Goal: Task Accomplishment & Management: Use online tool/utility

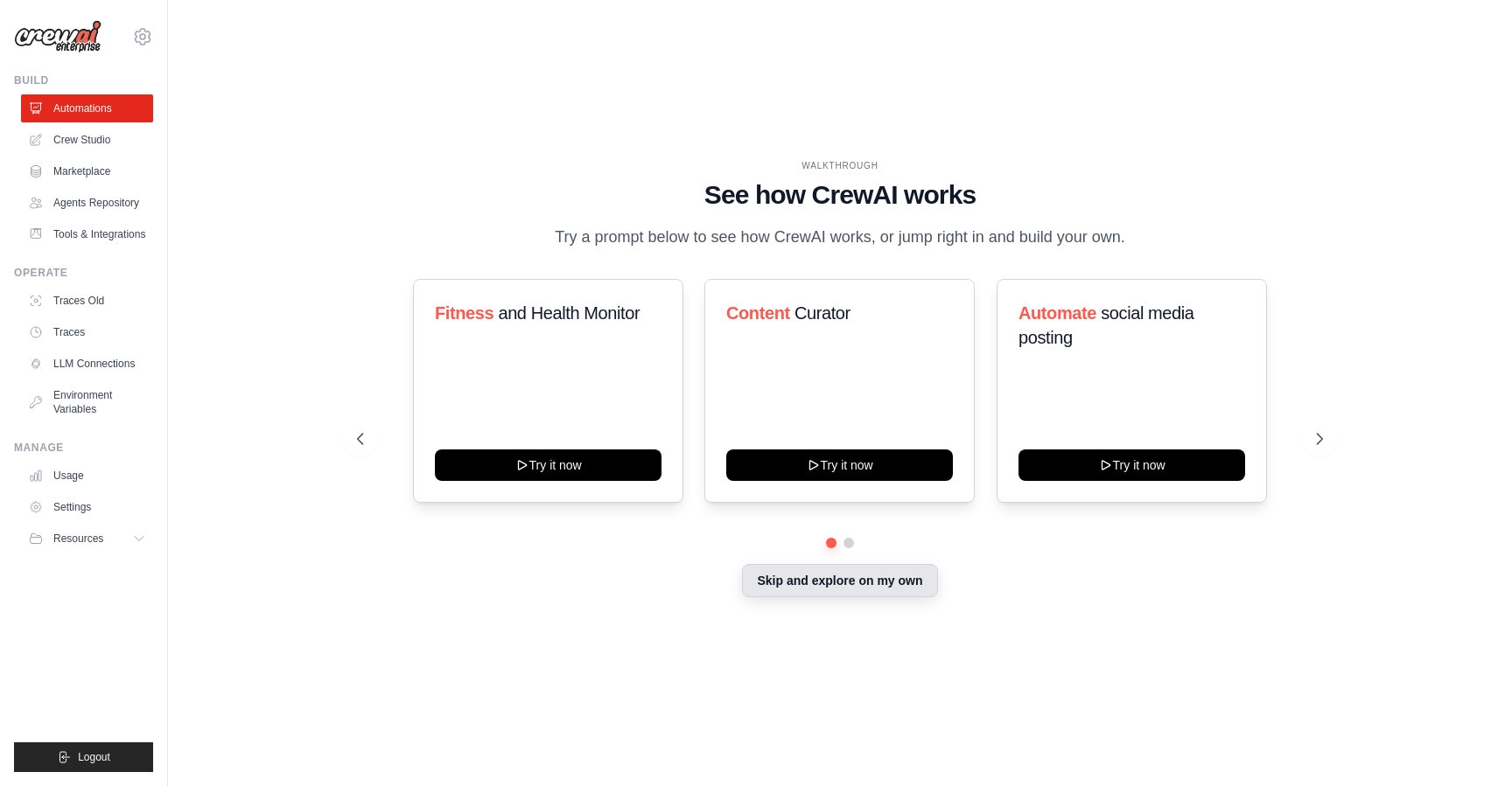
click at [899, 577] on button "Skip and explore on my own" at bounding box center [839, 581] width 195 height 34
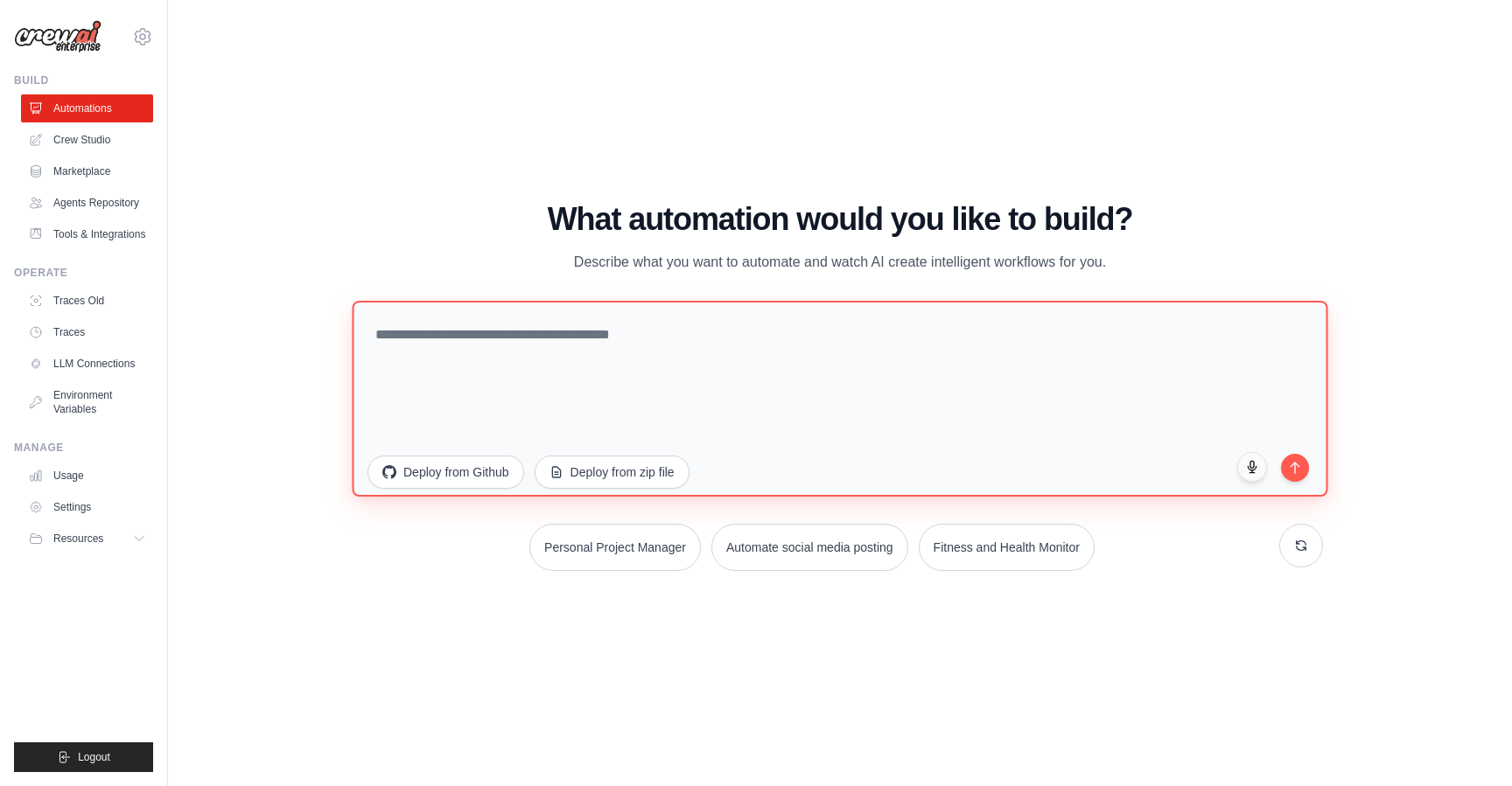
click at [759, 378] on textarea at bounding box center [840, 398] width 976 height 196
type textarea "**********"
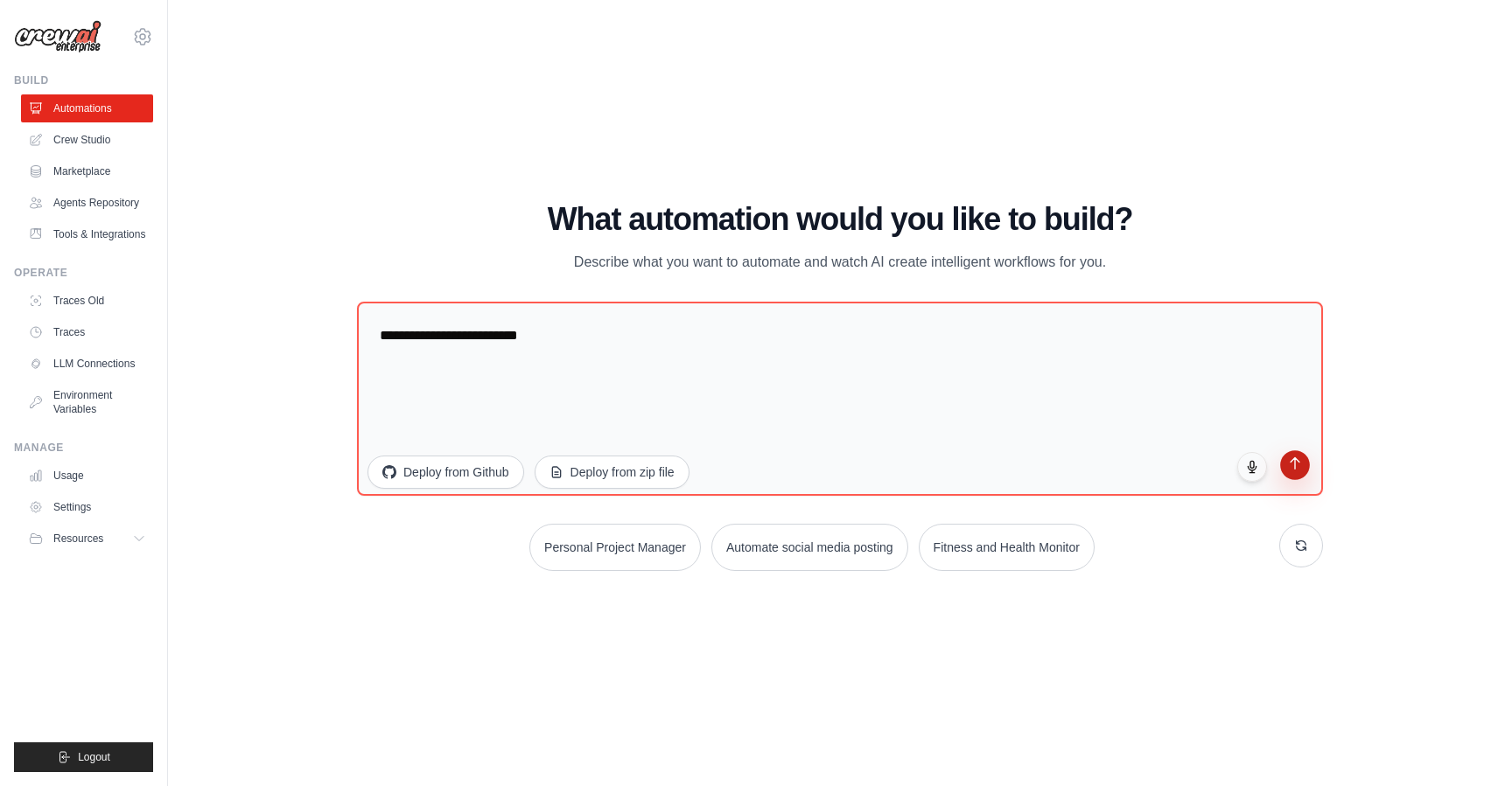
click at [1300, 472] on button "submit" at bounding box center [1295, 466] width 30 height 30
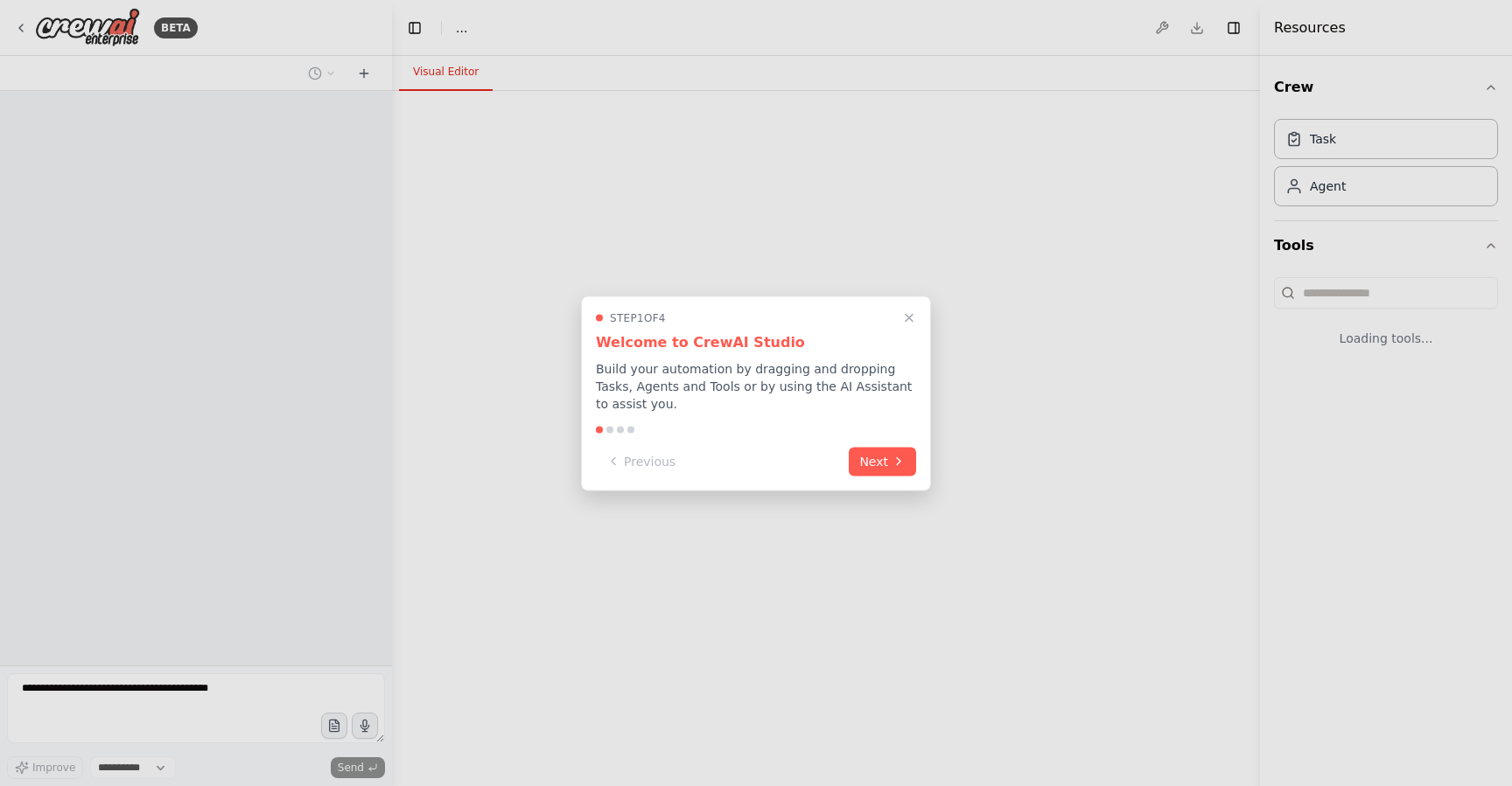
select select "****"
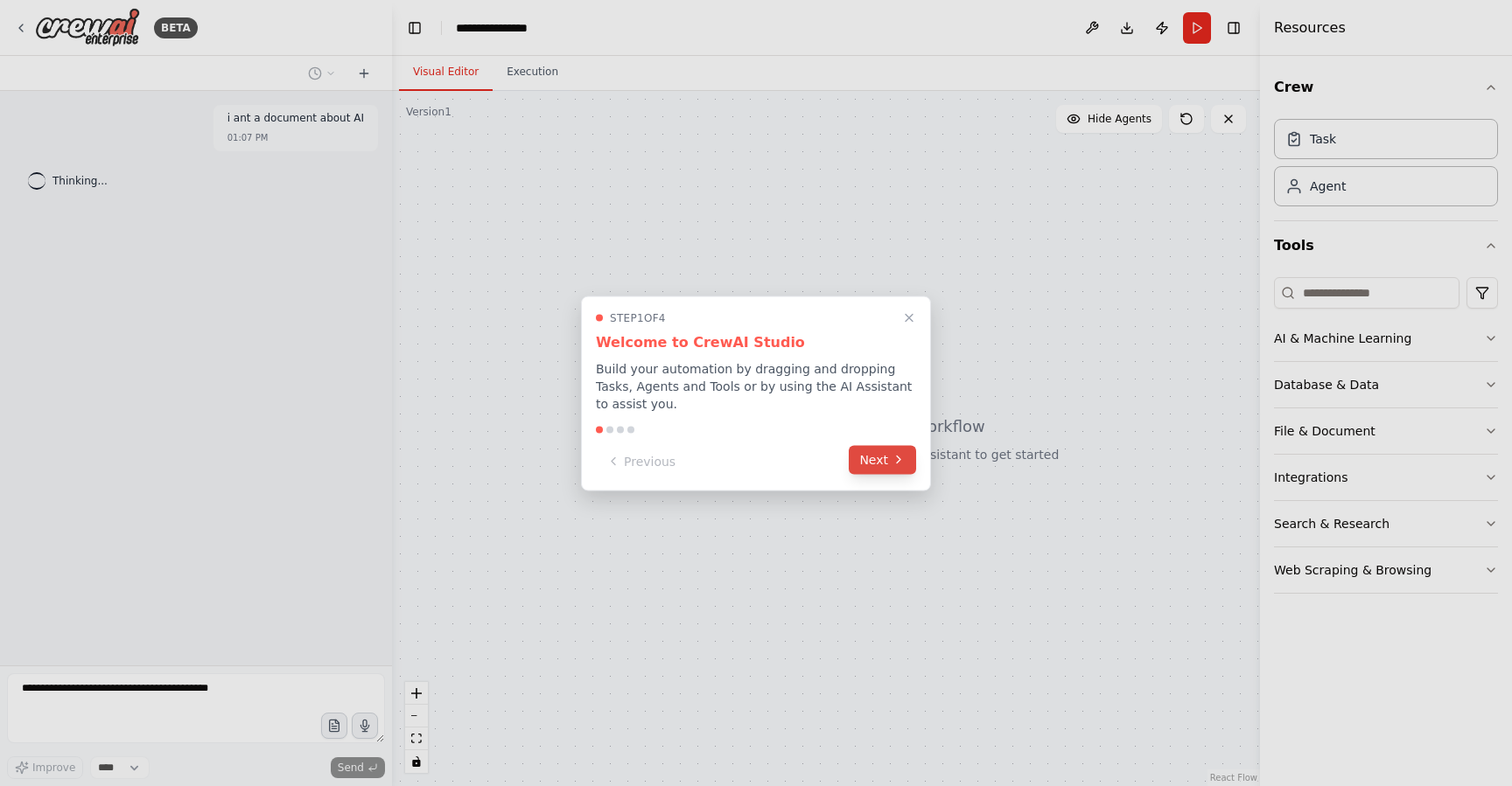
click at [913, 470] on button "Next" at bounding box center [882, 459] width 67 height 29
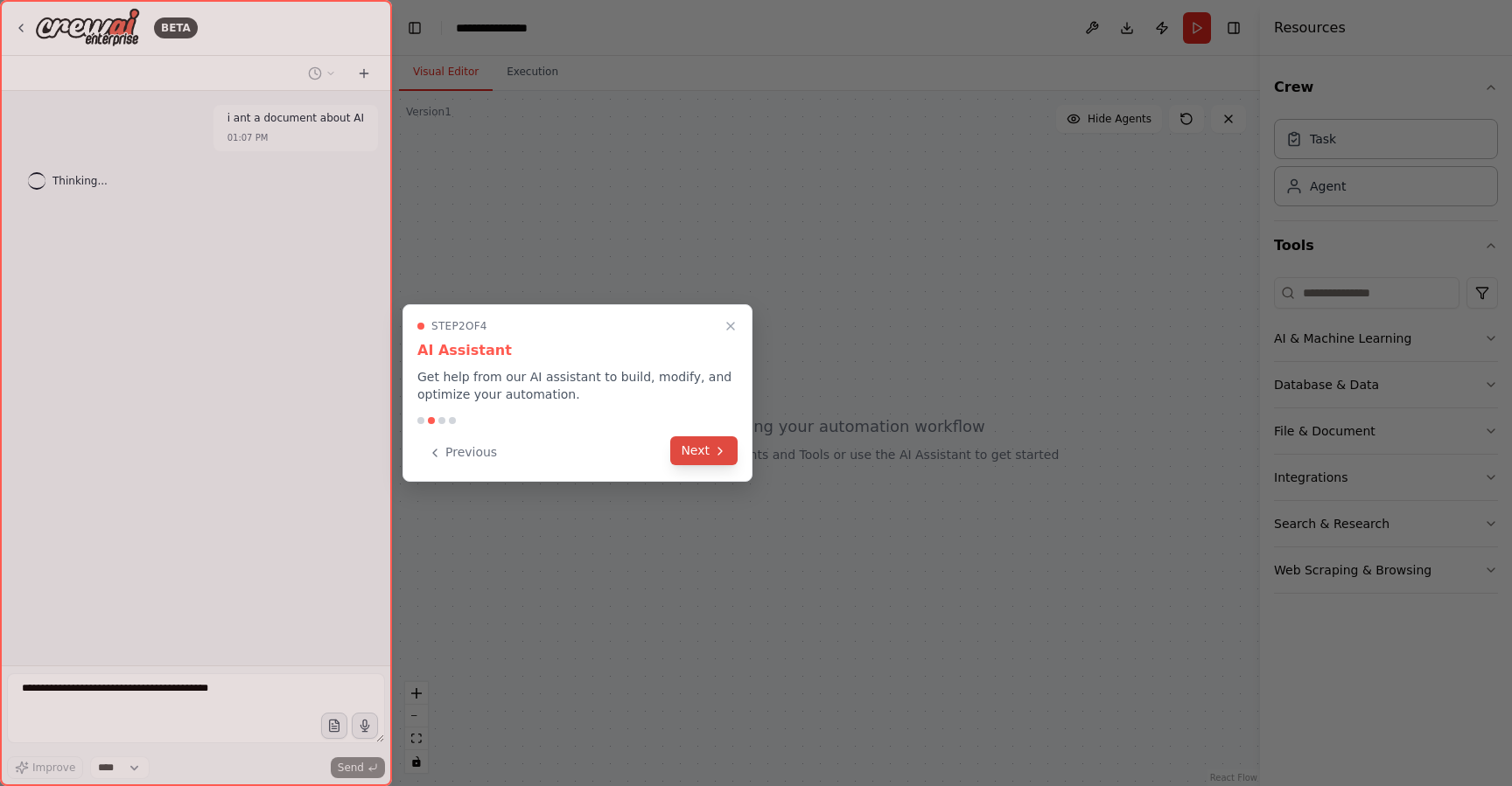
click at [679, 454] on button "Next" at bounding box center [704, 450] width 67 height 29
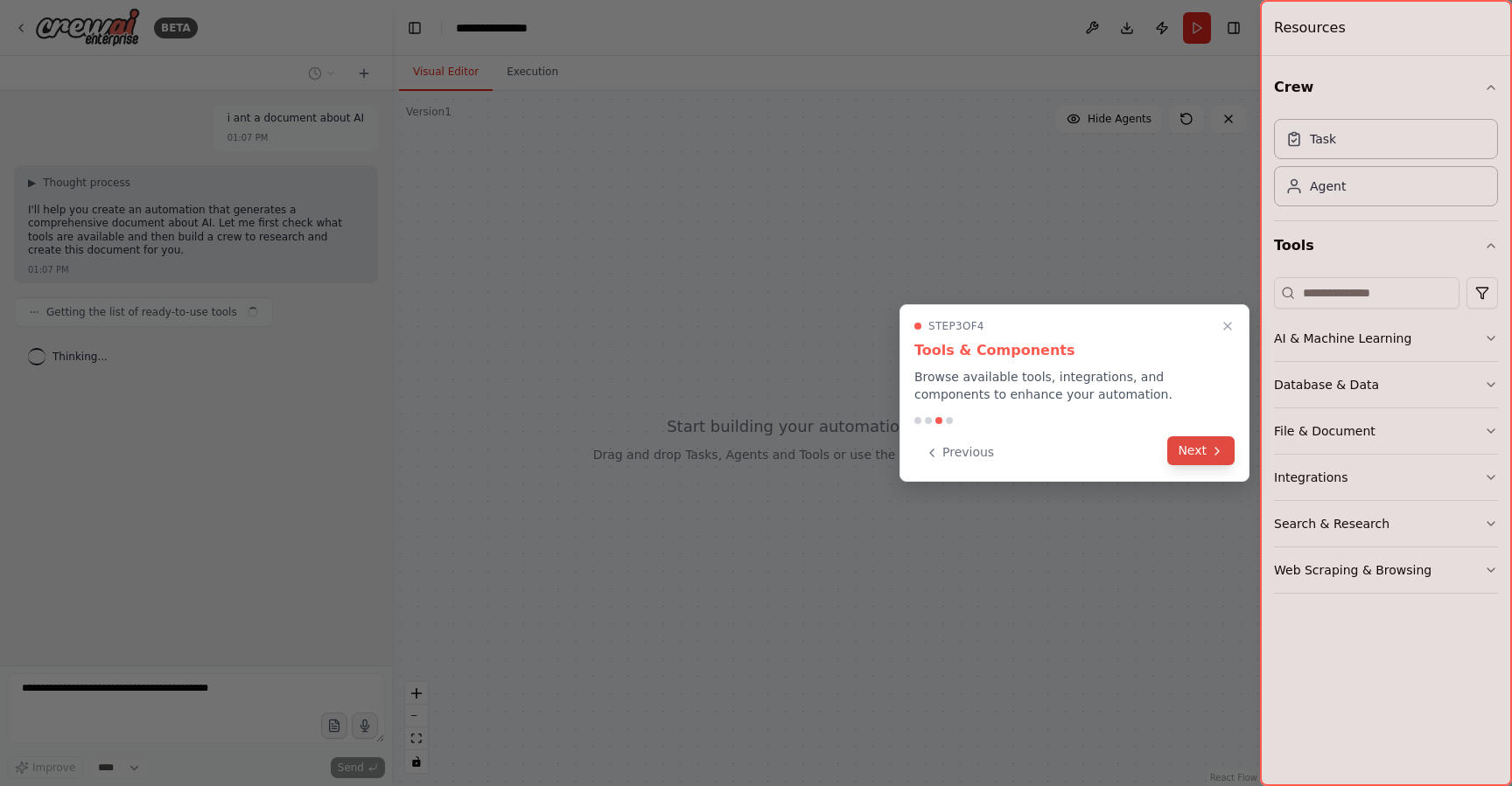
click at [1224, 454] on button "Next" at bounding box center [1201, 450] width 67 height 29
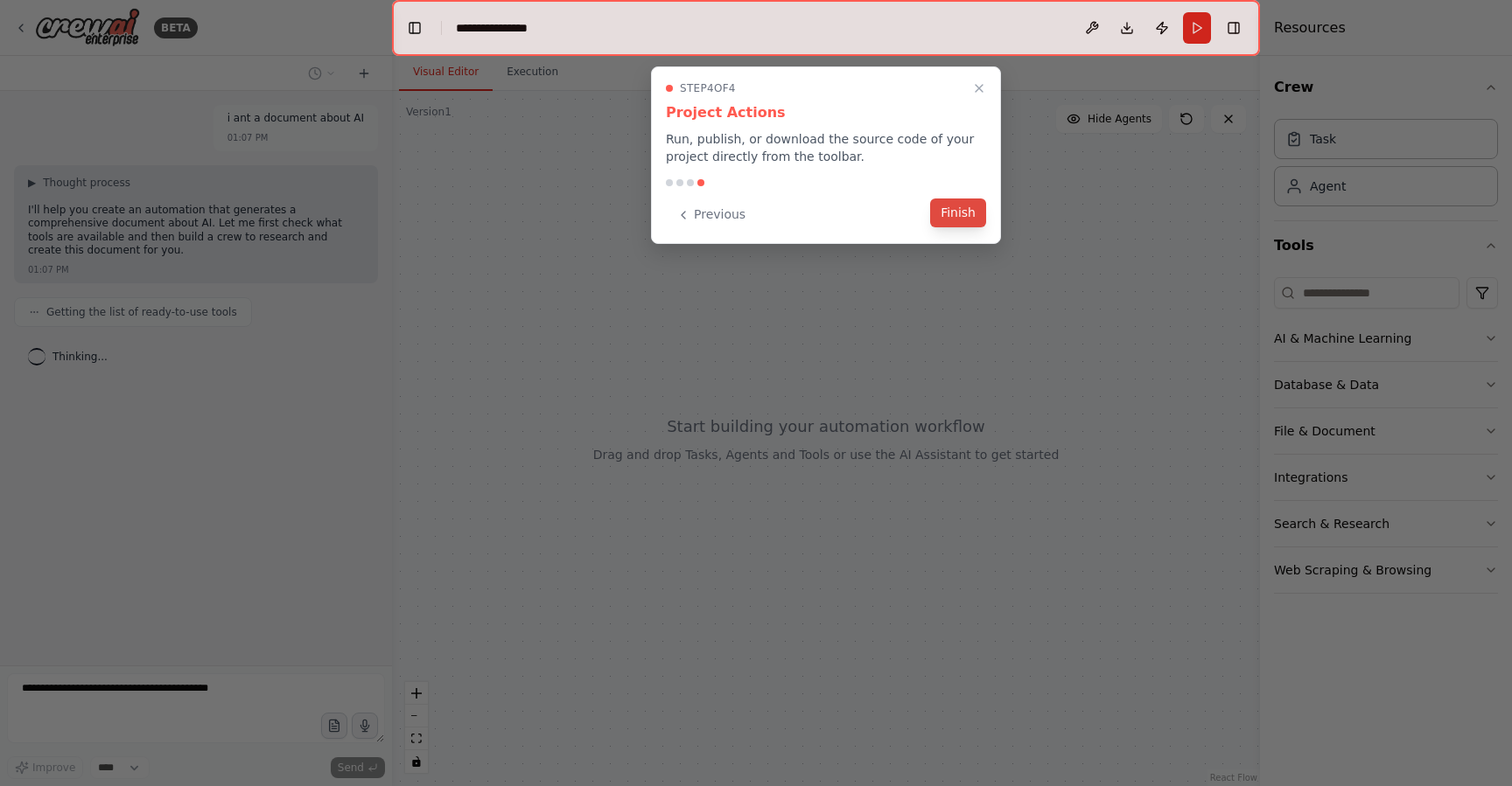
click at [973, 206] on button "Finish" at bounding box center [958, 212] width 56 height 29
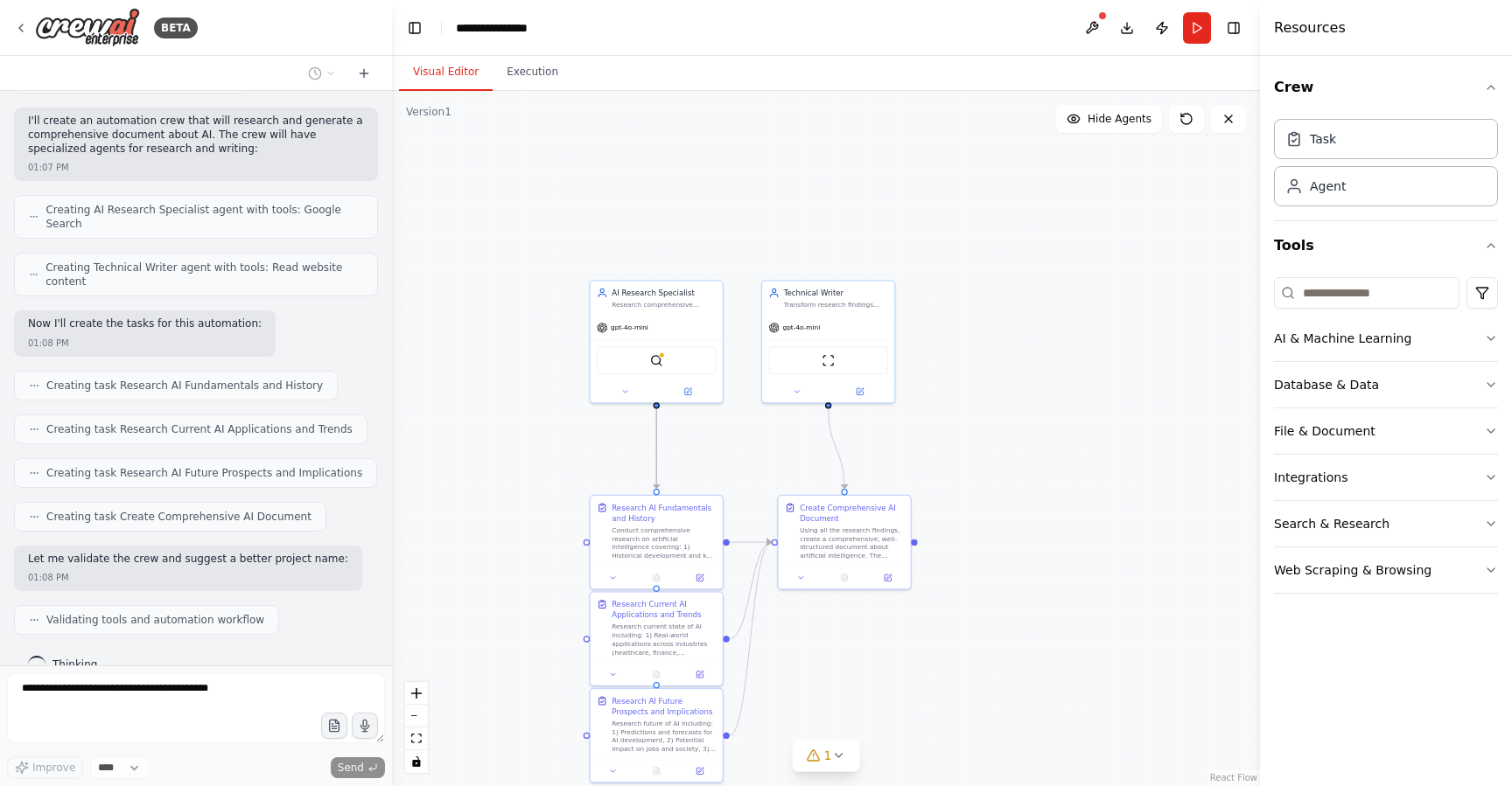
scroll to position [511, 0]
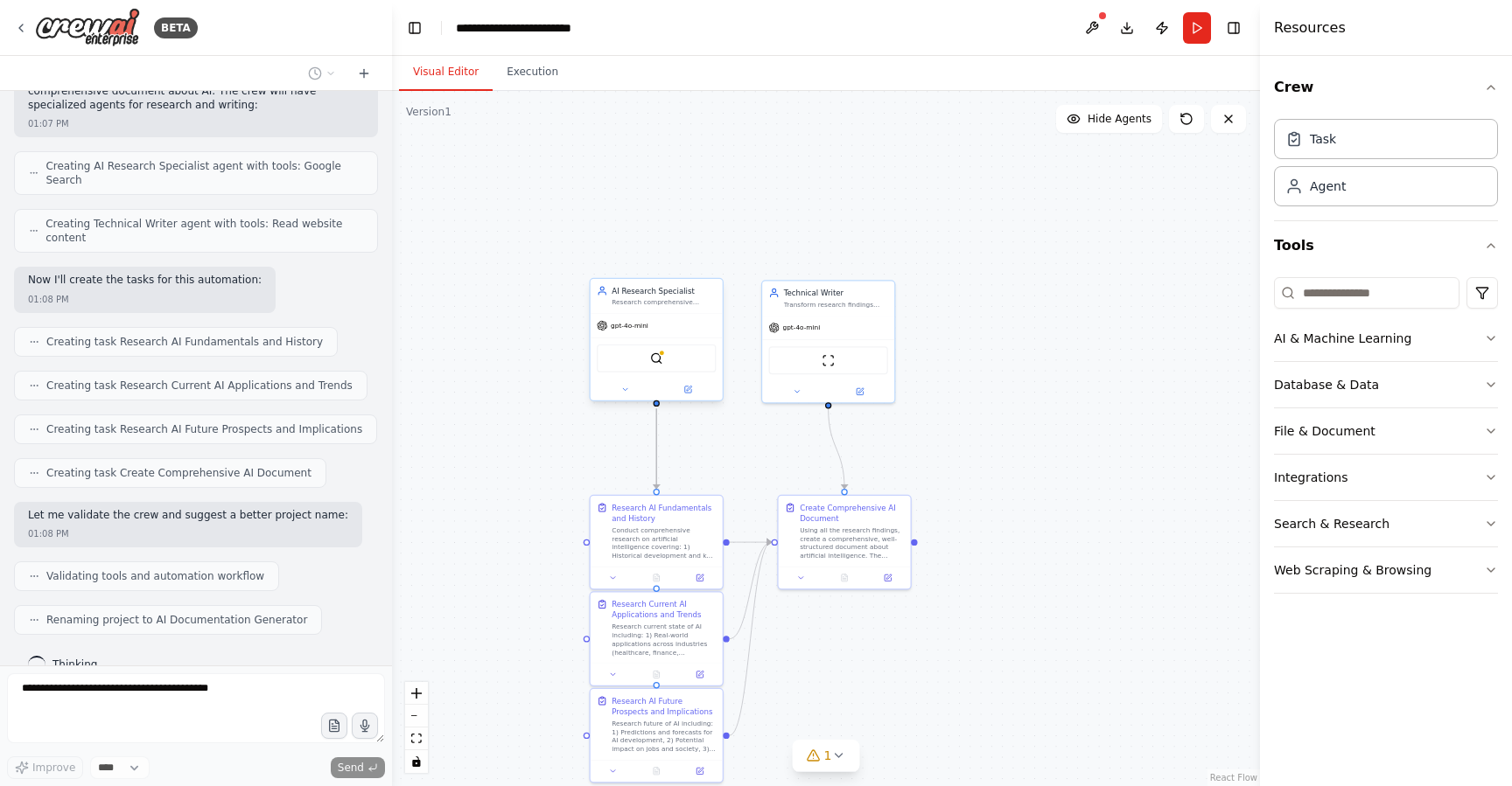
click at [641, 336] on div "gpt-4o-mini" at bounding box center [656, 326] width 132 height 24
click at [674, 322] on div "gpt-4o-mini" at bounding box center [656, 326] width 132 height 24
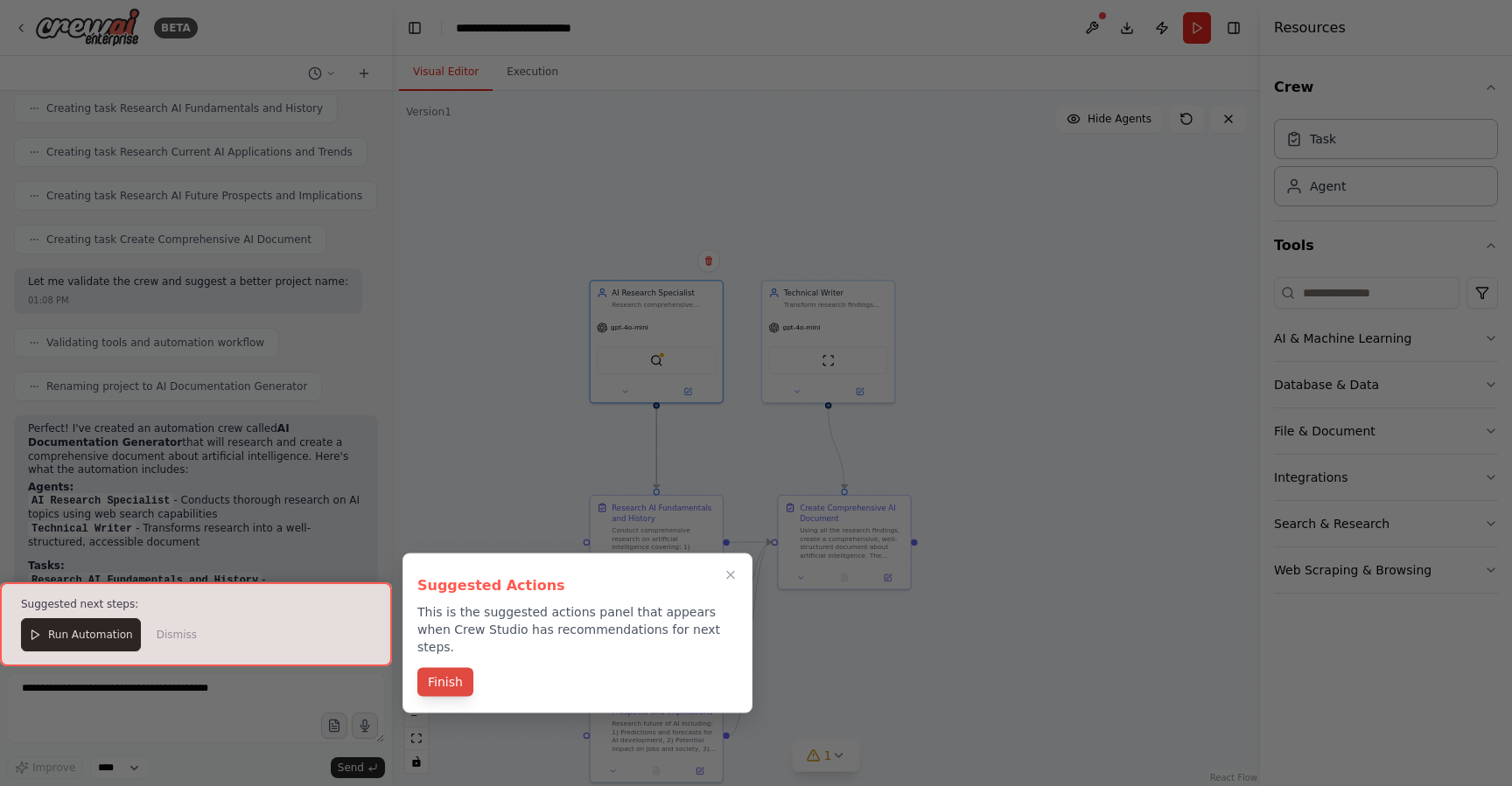
click at [455, 670] on button "Finish" at bounding box center [445, 682] width 56 height 29
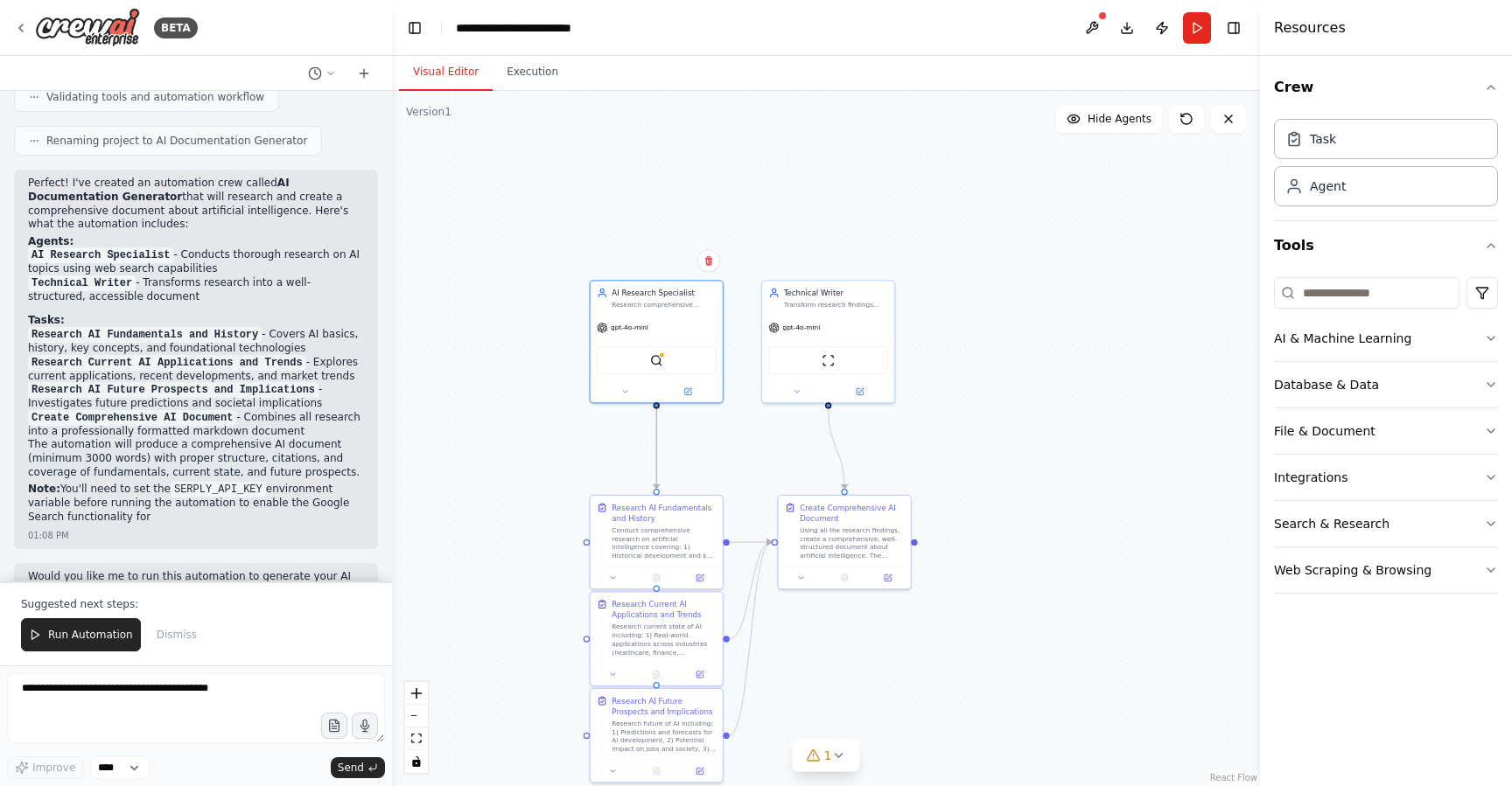
scroll to position [1018, 0]
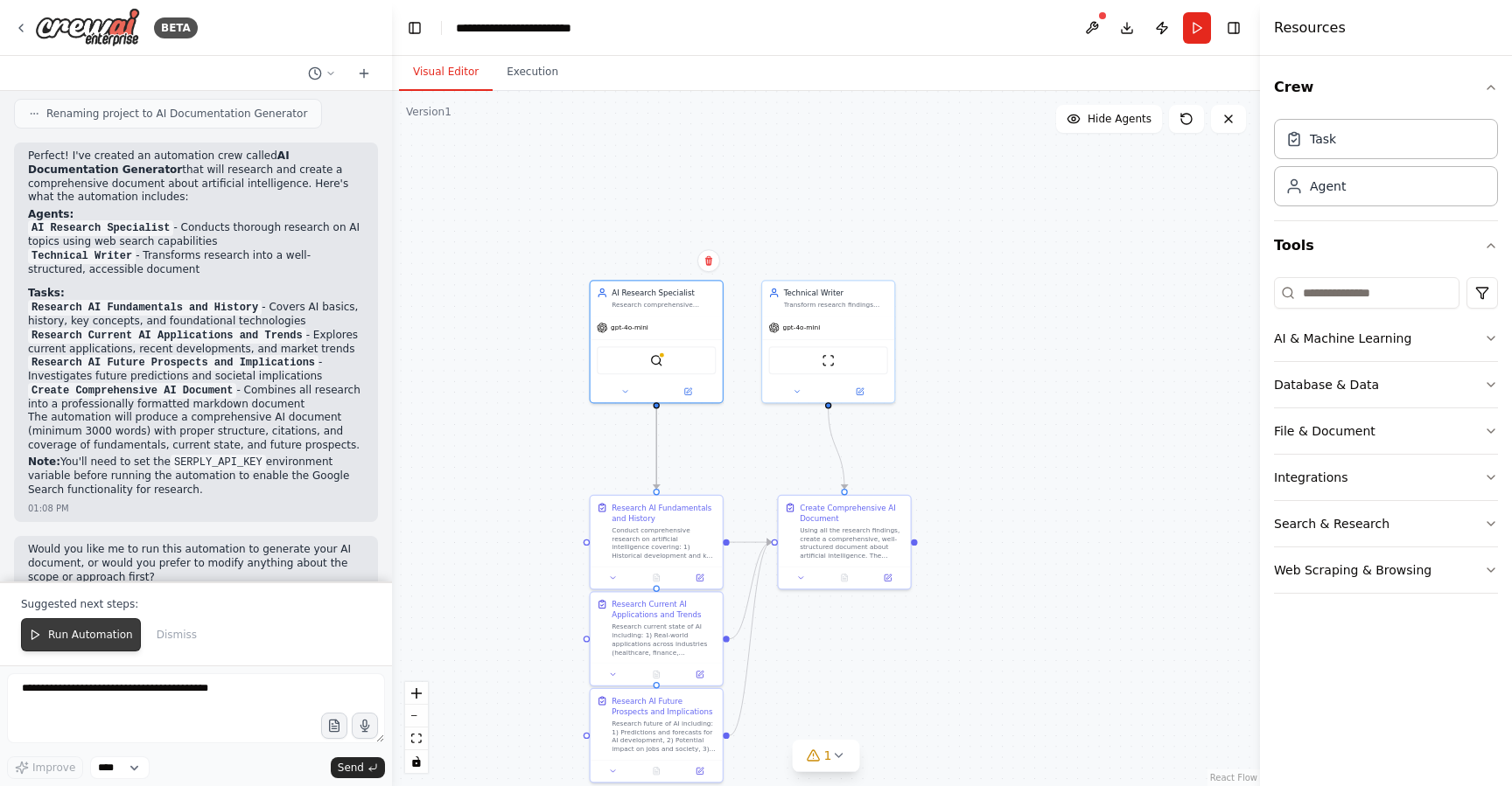
click at [107, 633] on span "Run Automation" at bounding box center [91, 635] width 85 height 14
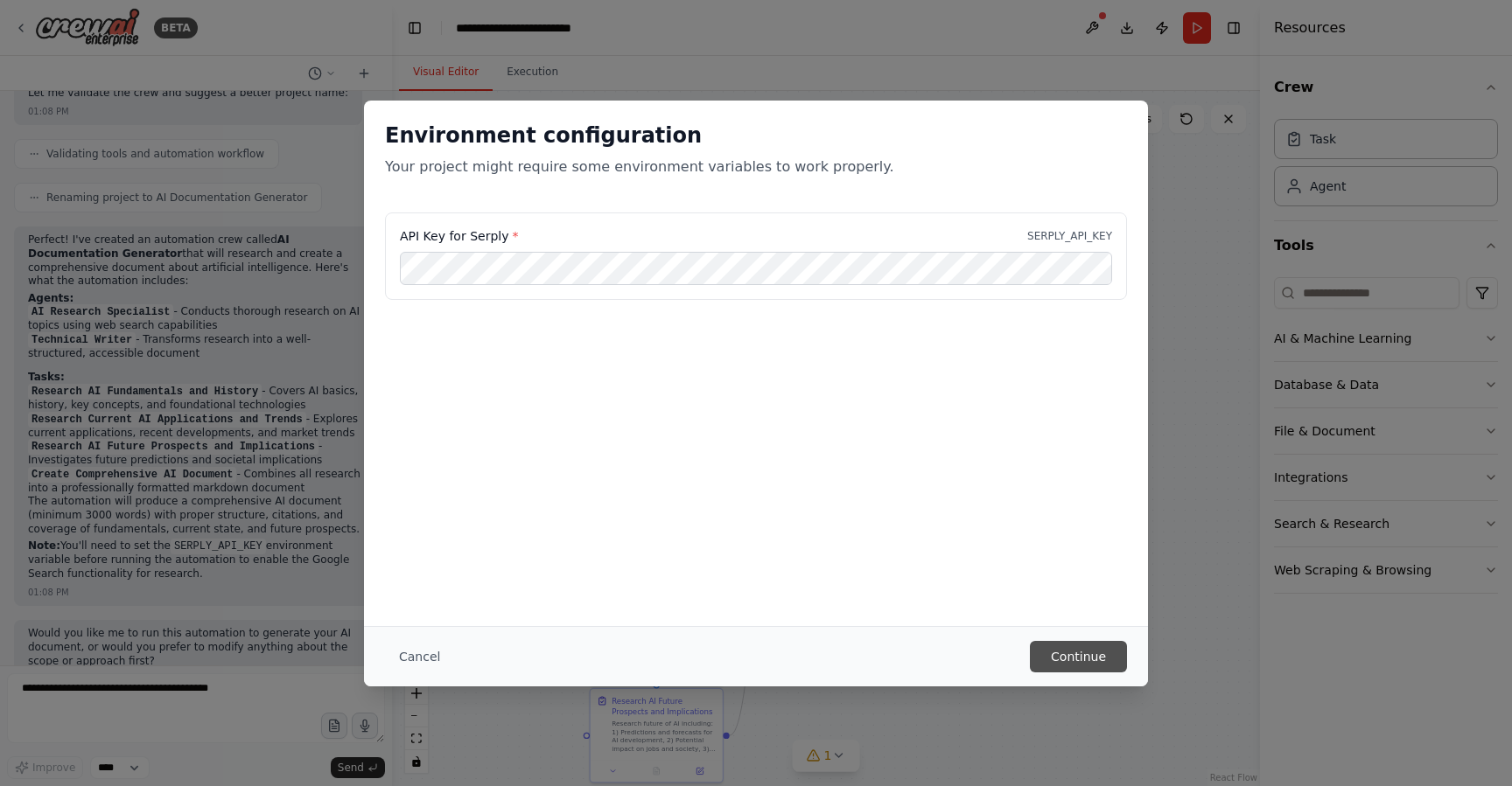
click at [1118, 670] on button "Continue" at bounding box center [1079, 657] width 97 height 32
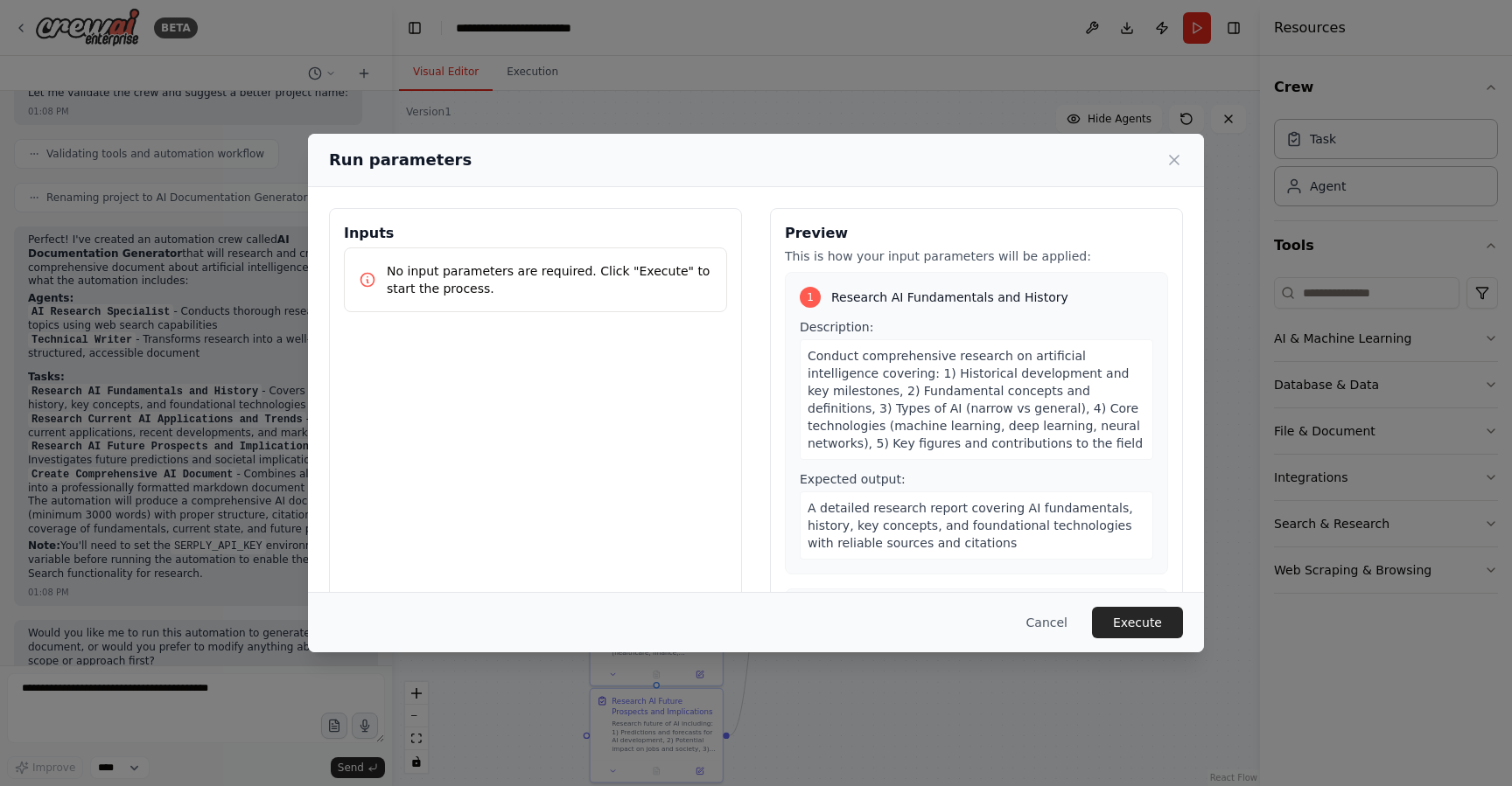
click at [1148, 650] on div "Cancel Execute" at bounding box center [756, 622] width 896 height 60
click at [1147, 620] on button "Execute" at bounding box center [1138, 623] width 91 height 32
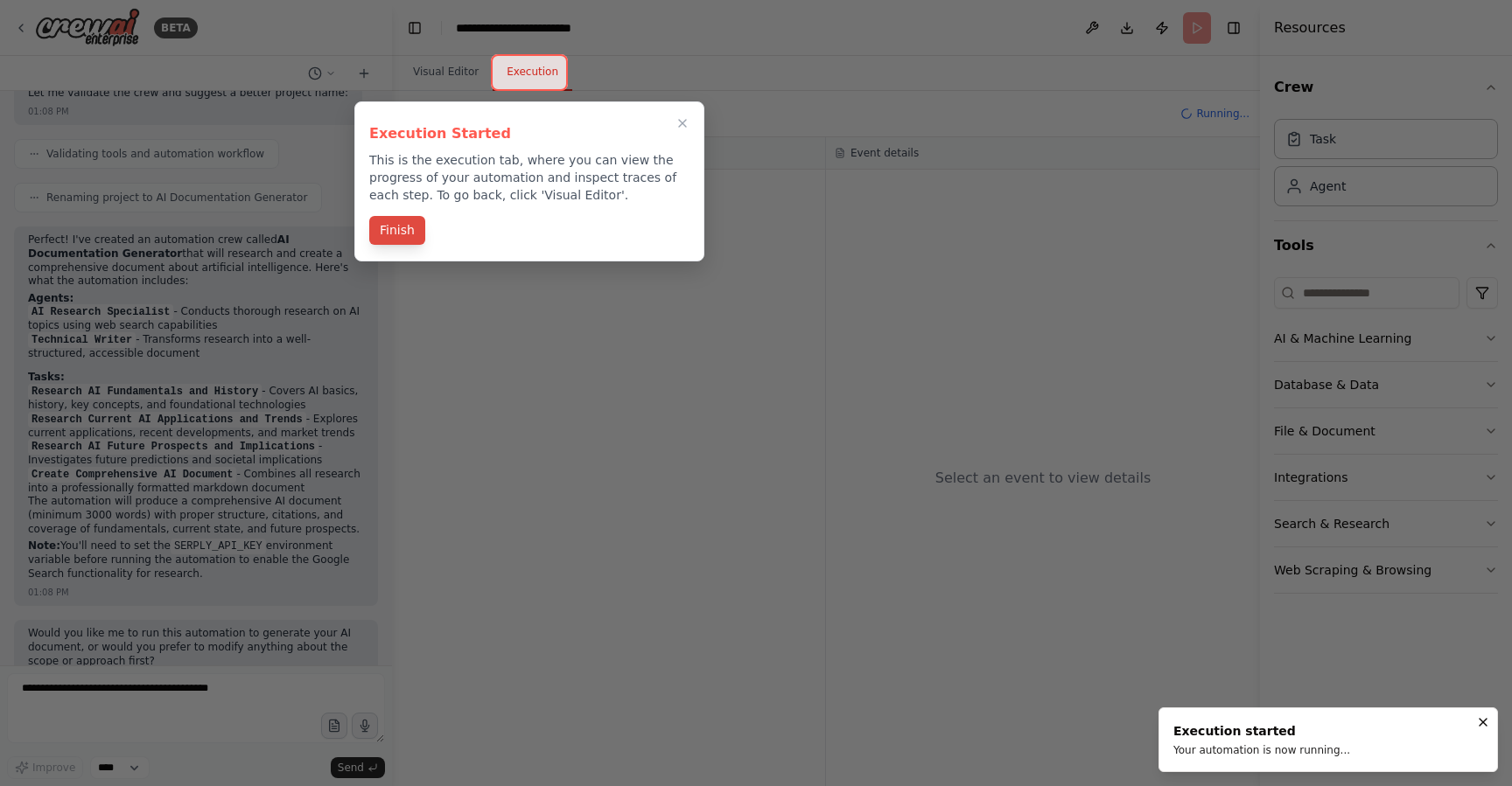
click at [403, 222] on button "Finish" at bounding box center [397, 230] width 56 height 29
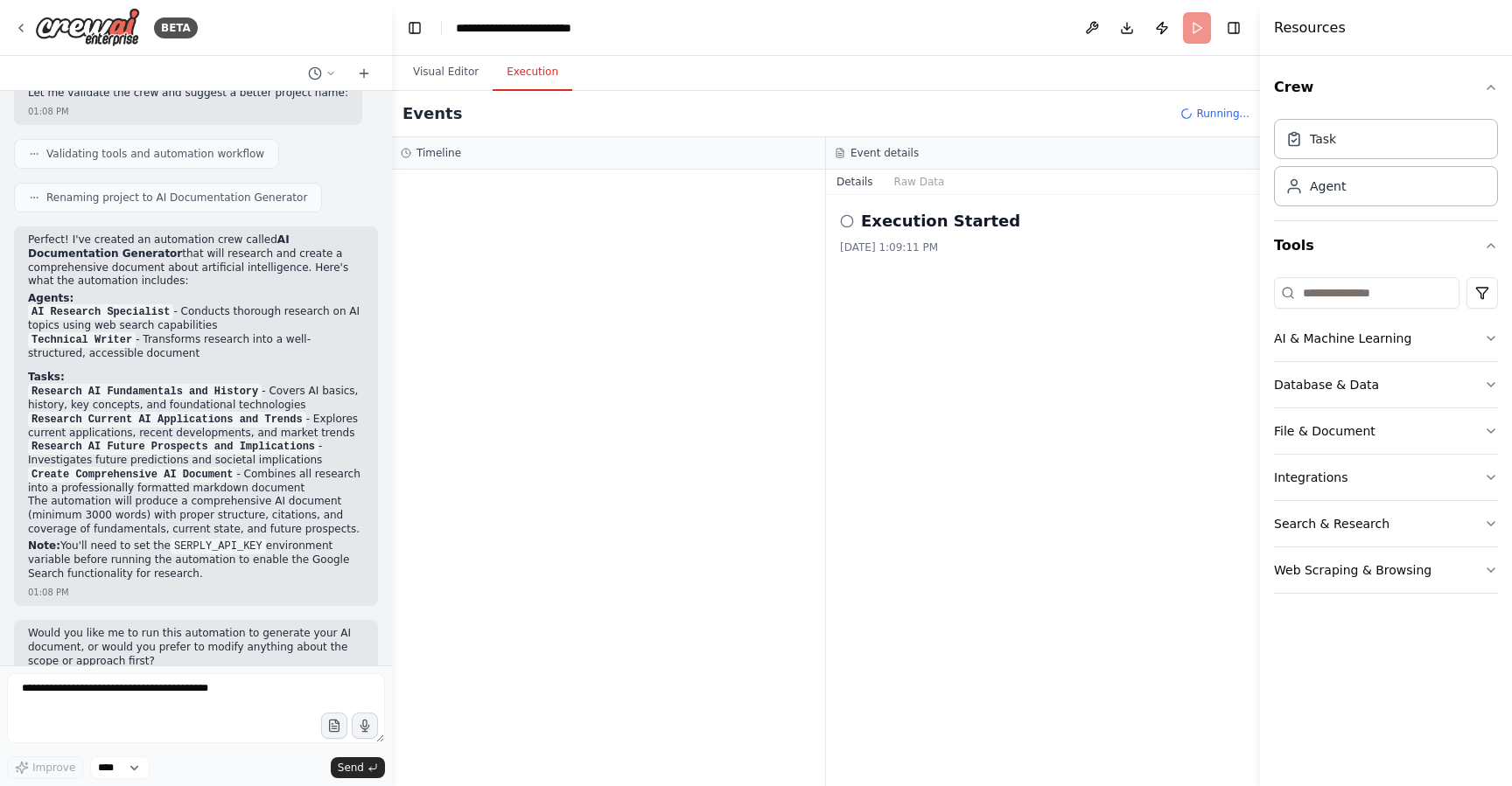
click at [1000, 237] on div "Execution Started 9/24/2025, 1:09:11 PM" at bounding box center [1043, 232] width 407 height 46
click at [921, 212] on h2 "Execution Started" at bounding box center [941, 221] width 160 height 25
click at [843, 215] on icon at bounding box center [847, 221] width 14 height 14
